Goal: Information Seeking & Learning: Understand process/instructions

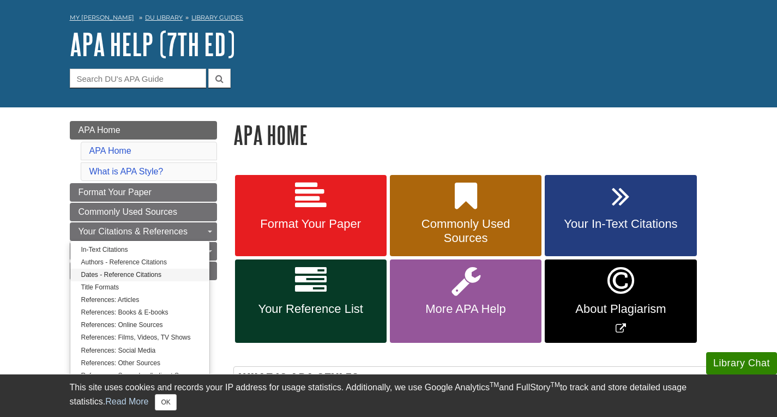
scroll to position [55, 0]
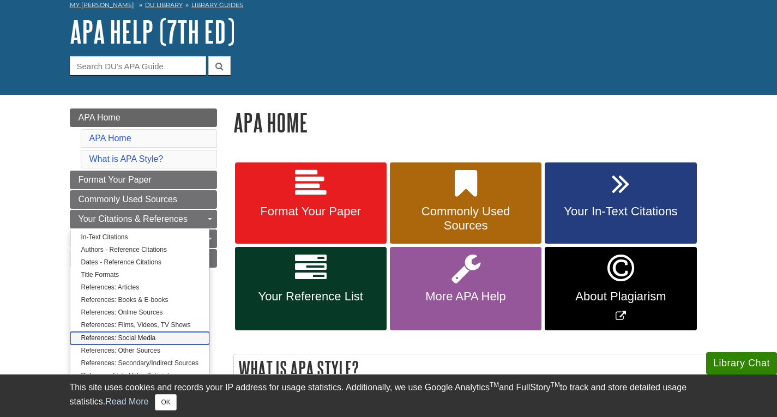
click at [125, 335] on link "References: Social Media" at bounding box center [139, 338] width 139 height 13
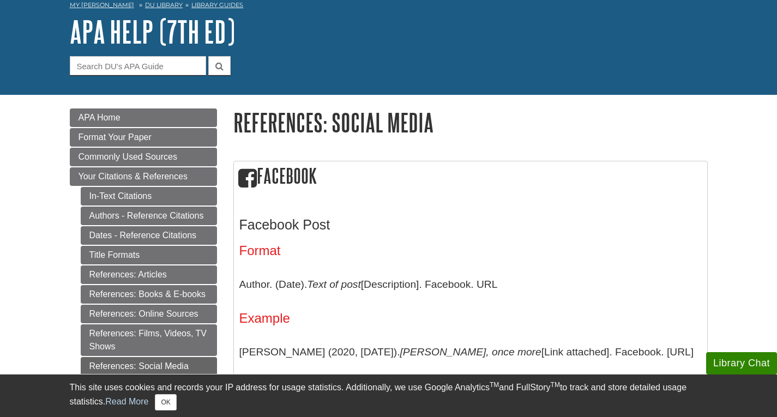
scroll to position [109, 0]
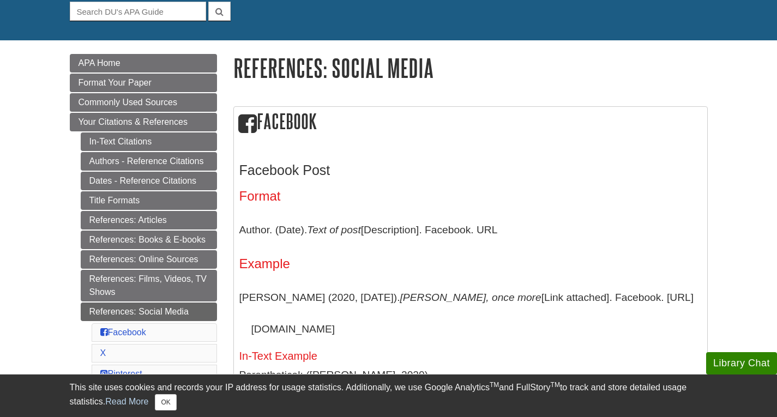
drag, startPoint x: 238, startPoint y: 234, endPoint x: 534, endPoint y: 212, distance: 296.4
copy p "Author. (Date). Text of post [Description]. Facebook. URL"
